Goal: Task Accomplishment & Management: Manage account settings

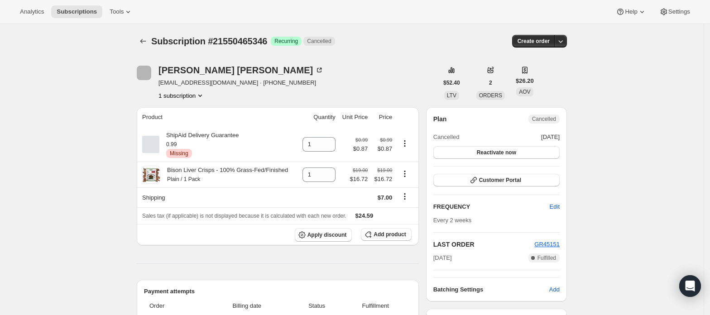
click at [202, 96] on icon "Product actions" at bounding box center [200, 96] width 4 height 2
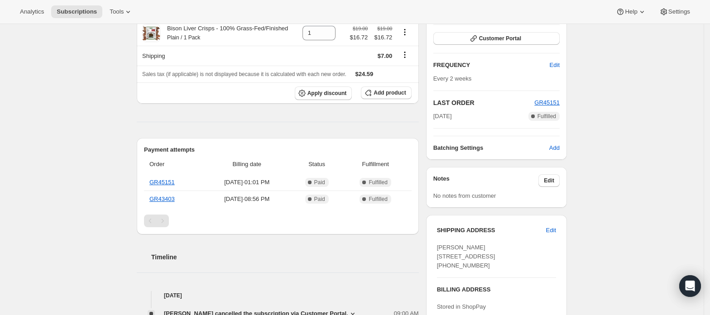
scroll to position [181, 0]
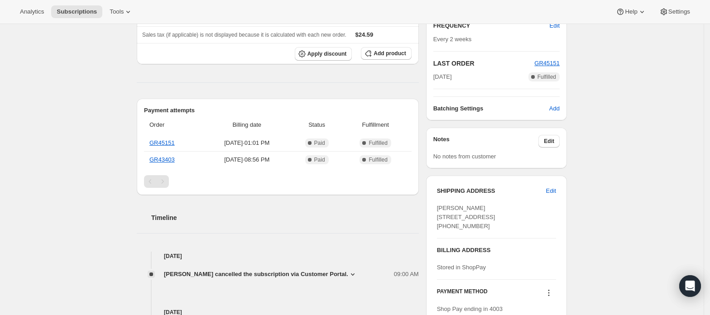
drag, startPoint x: 438, startPoint y: 207, endPoint x: 505, endPoint y: 229, distance: 70.3
click at [505, 229] on div "SHIPPING ADDRESS Edit john gale 720 North Plaza Amigo Palm Springs CA, 92262 Un…" at bounding box center [496, 255] width 141 height 158
copy span "john gale 720 North Plaza Amigo Palm Springs CA, 92262"
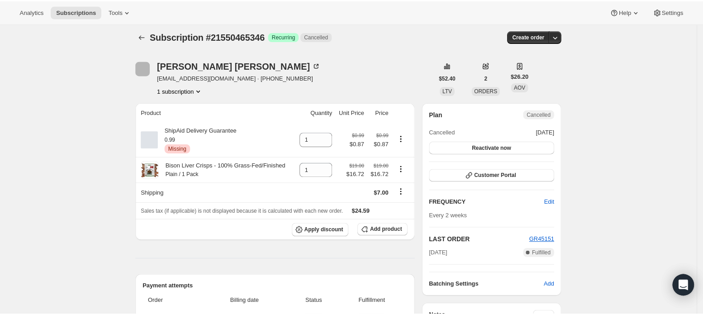
scroll to position [0, 0]
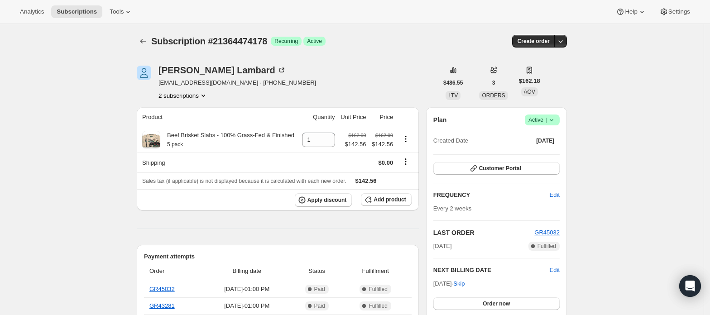
click at [200, 93] on button "2 subscriptions" at bounding box center [182, 95] width 49 height 9
click at [199, 109] on span "21364441410" at bounding box center [186, 112] width 63 height 9
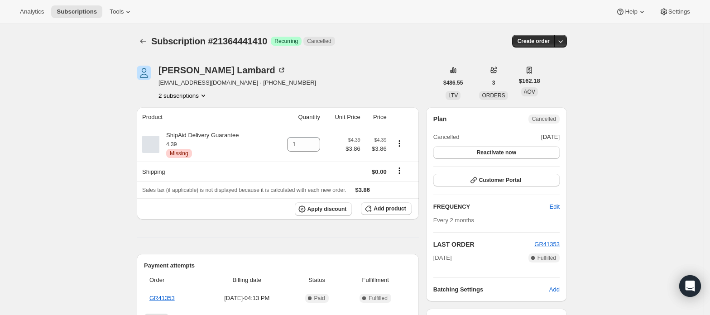
click at [192, 95] on button "2 subscriptions" at bounding box center [182, 95] width 49 height 9
click at [189, 124] on span "21364474178" at bounding box center [186, 128] width 63 height 9
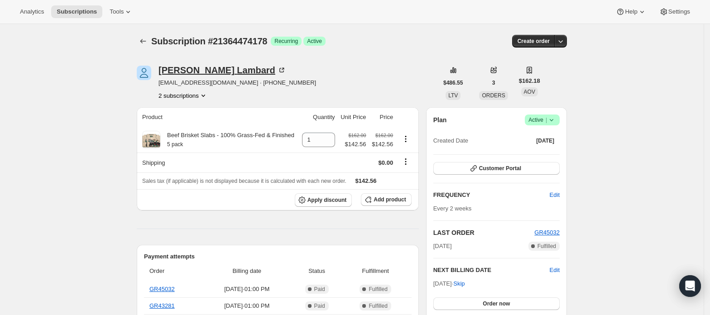
click at [181, 69] on div "David Lambard" at bounding box center [222, 70] width 128 height 9
click at [145, 42] on icon "Subscriptions" at bounding box center [143, 41] width 9 height 9
click at [556, 233] on span "GR45032" at bounding box center [546, 232] width 25 height 7
